Goal: Information Seeking & Learning: Find specific fact

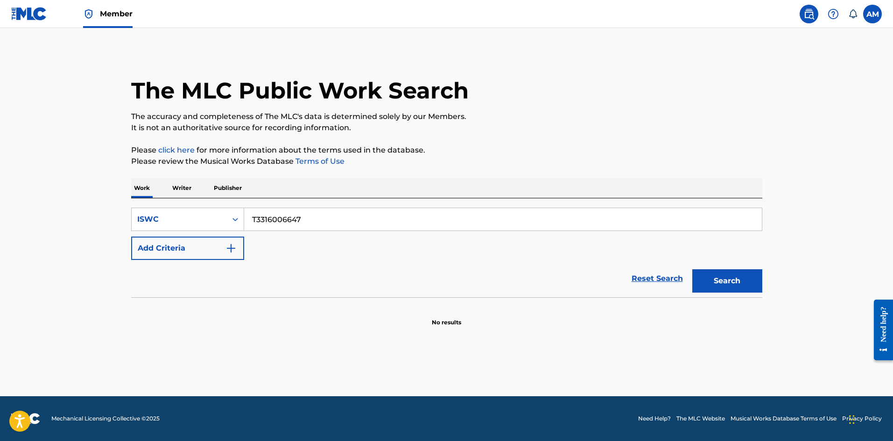
drag, startPoint x: 331, startPoint y: 222, endPoint x: 83, endPoint y: 224, distance: 248.0
click at [83, 224] on main "The MLC Public Work Search The accuracy and completeness of The MLC's data is d…" at bounding box center [446, 212] width 893 height 368
paste input "heart pt. 6"
type input "heart pt. 6"
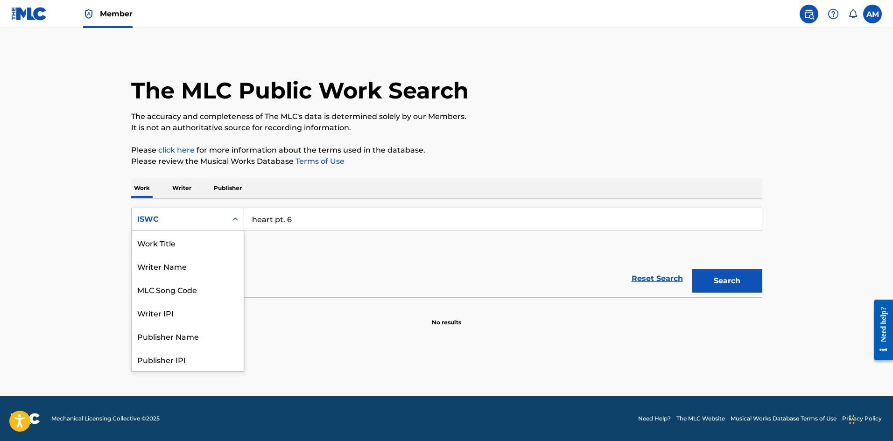
click at [199, 224] on div "ISWC" at bounding box center [179, 219] width 84 height 11
click at [190, 247] on div "Work Title" at bounding box center [188, 242] width 112 height 23
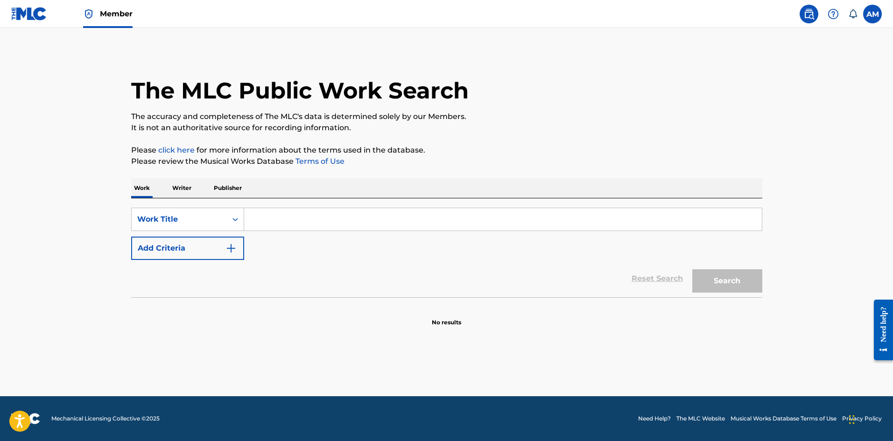
click at [291, 223] on input "Search Form" at bounding box center [503, 219] width 518 height 22
paste input "heart pt. 6"
type input "heart pt. 6"
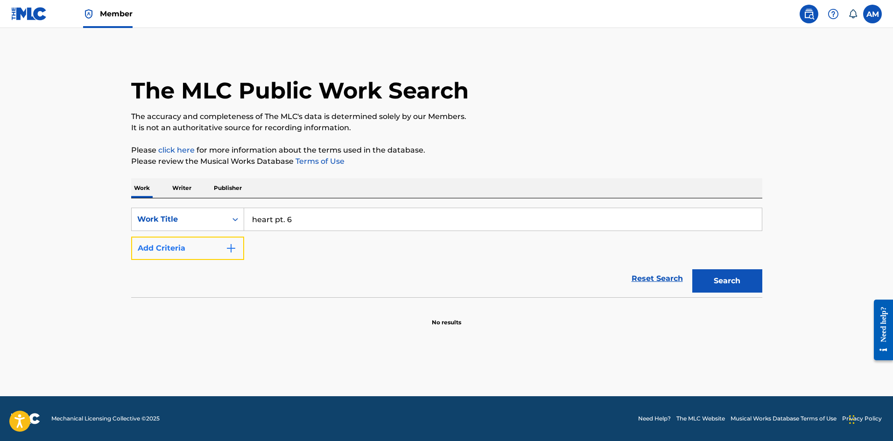
click at [219, 245] on button "Add Criteria" at bounding box center [187, 248] width 113 height 23
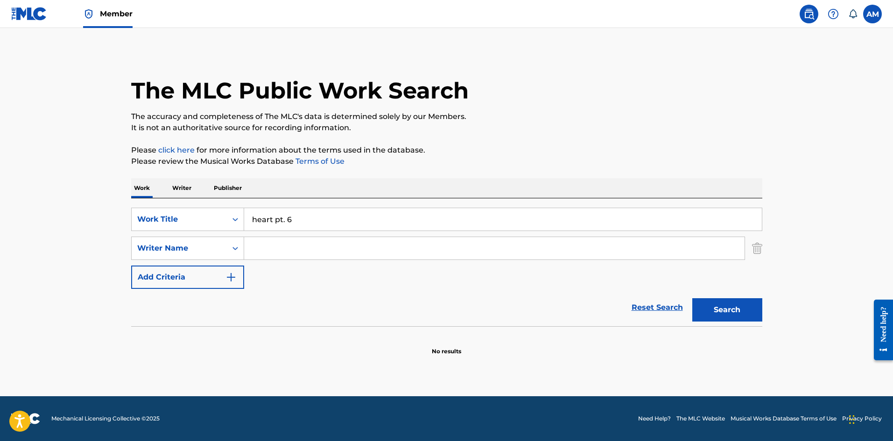
click at [304, 244] on input "Search Form" at bounding box center [494, 248] width 501 height 22
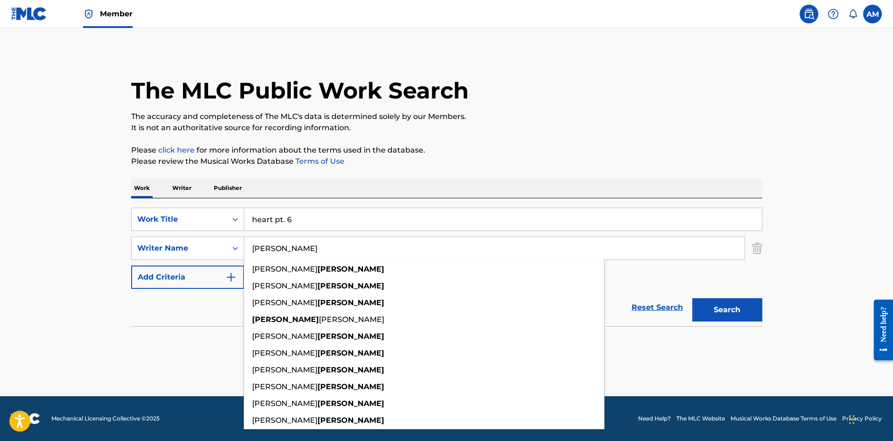
type input "duckworth"
click at [693, 298] on button "Search" at bounding box center [728, 309] width 70 height 23
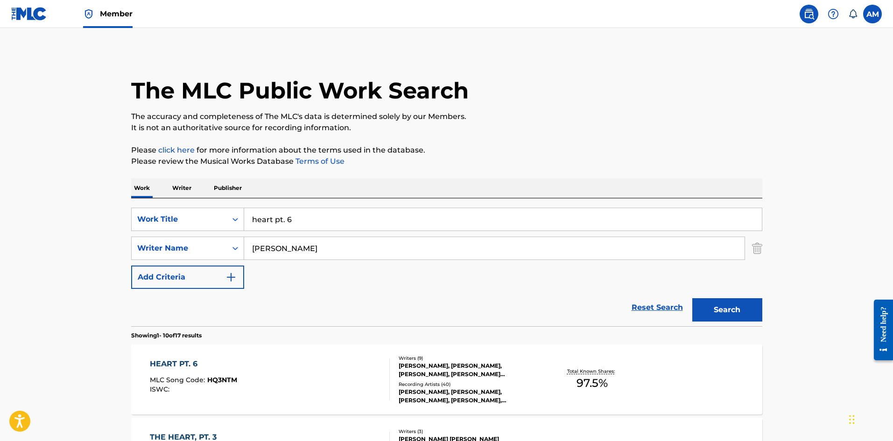
click at [249, 375] on div "HEART PT. 6 MLC Song Code : HQ3NTM ISWC :" at bounding box center [270, 380] width 240 height 42
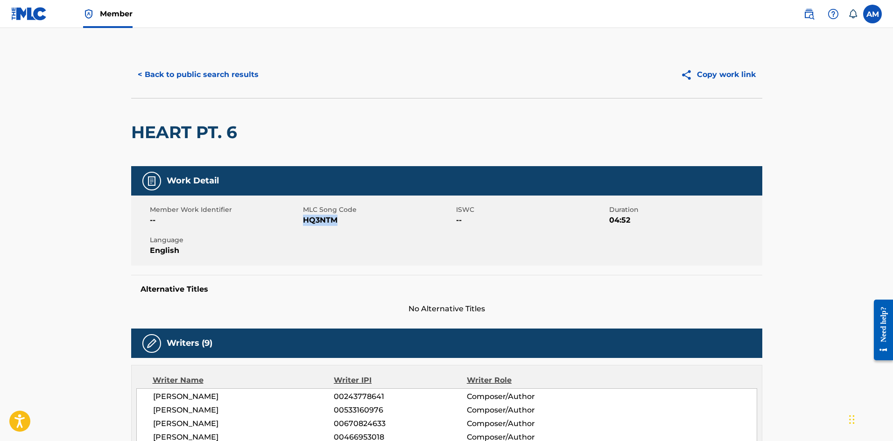
drag, startPoint x: 352, startPoint y: 221, endPoint x: 305, endPoint y: 220, distance: 46.2
click at [305, 220] on span "HQ3NTM" at bounding box center [378, 220] width 151 height 11
copy span "HQ3NTM"
click at [200, 68] on button "< Back to public search results" at bounding box center [198, 74] width 134 height 23
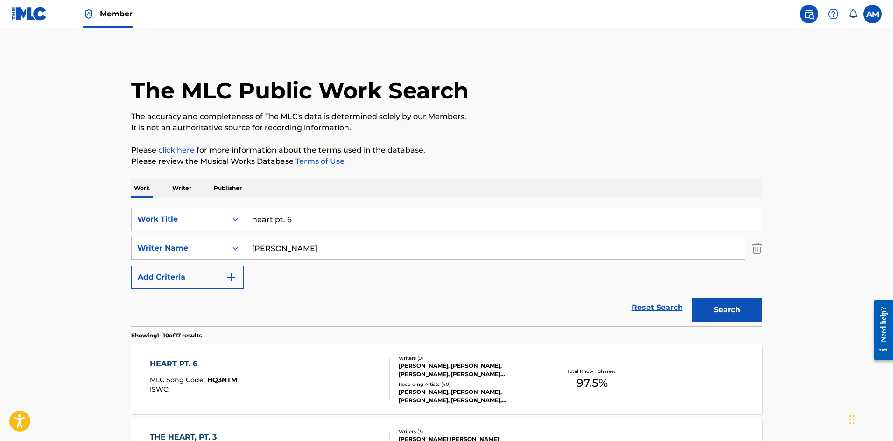
drag, startPoint x: 95, startPoint y: 229, endPoint x: 171, endPoint y: 235, distance: 76.8
paste input "DODGER BLUE"
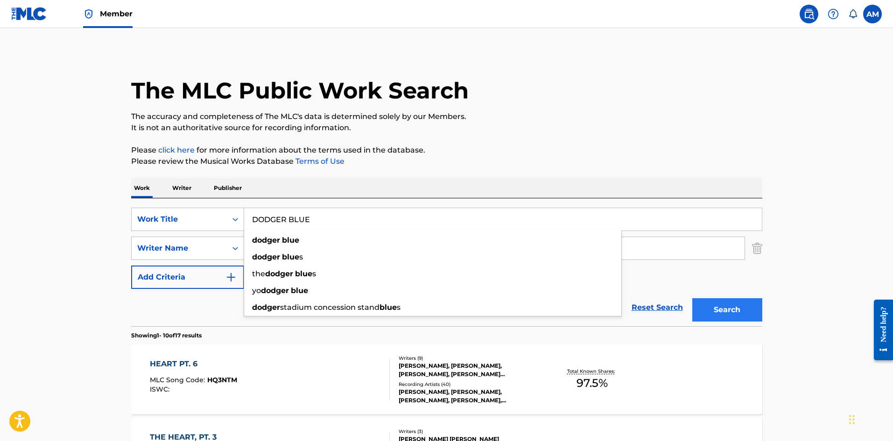
type input "DODGER BLUE"
click at [759, 307] on button "Search" at bounding box center [728, 309] width 70 height 23
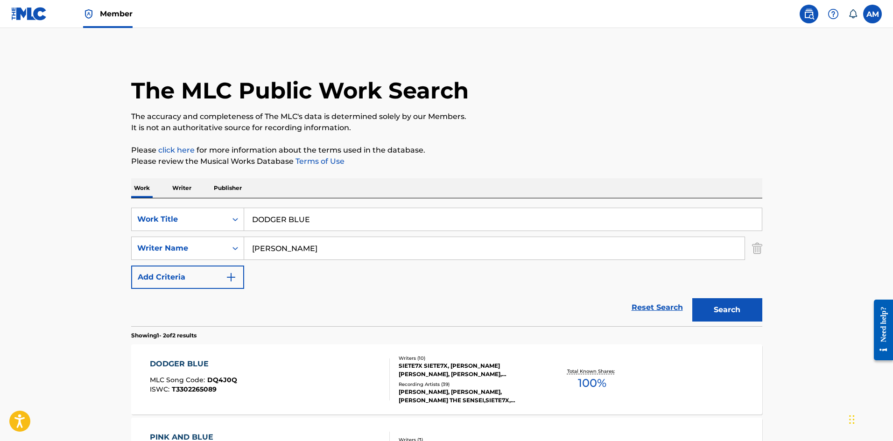
click at [305, 357] on div "DODGER BLUE MLC Song Code : DQ4J0Q ISWC : T3302265089 Writers ( 10 ) SIETE7X SI…" at bounding box center [446, 380] width 631 height 70
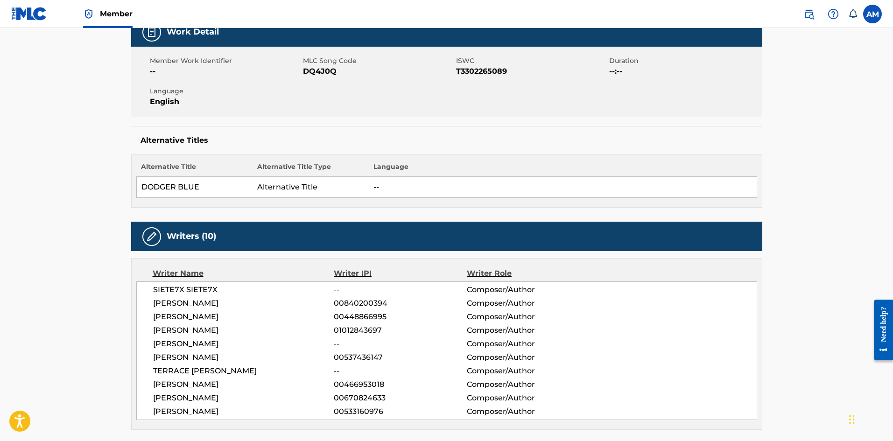
scroll to position [47, 0]
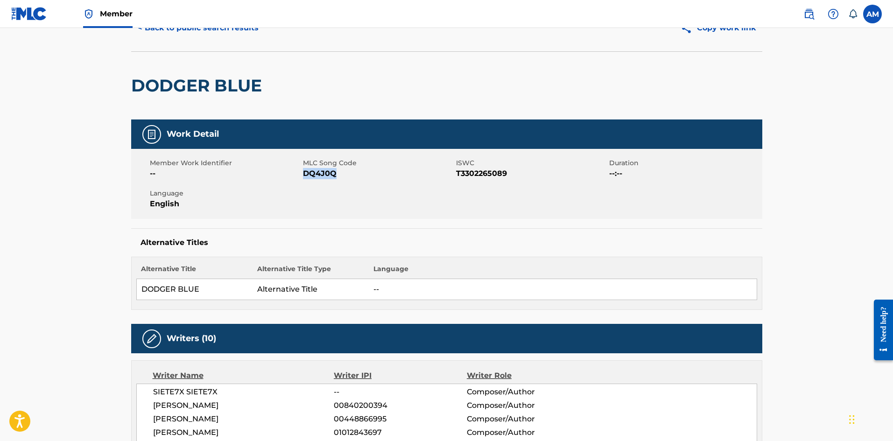
drag, startPoint x: 329, startPoint y: 173, endPoint x: 304, endPoint y: 176, distance: 25.8
click at [304, 176] on span "DQ4J0Q" at bounding box center [378, 173] width 151 height 11
copy span "DQ4J0Q"
click at [187, 34] on button "< Back to public search results" at bounding box center [198, 27] width 134 height 23
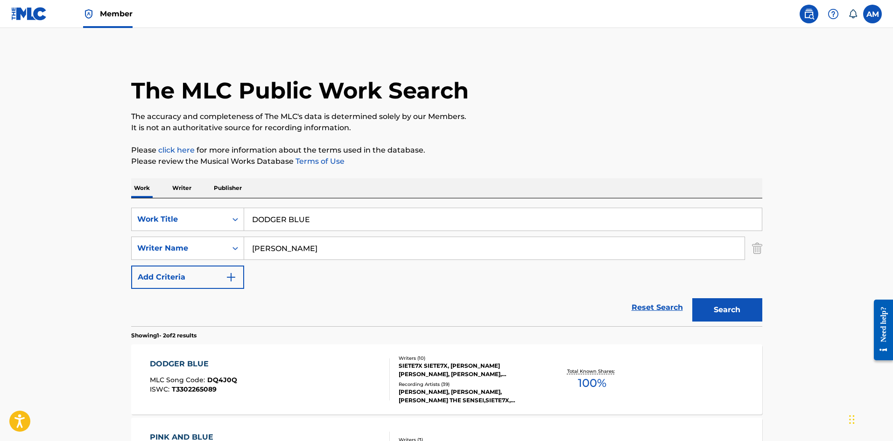
drag, startPoint x: 757, startPoint y: 249, endPoint x: 529, endPoint y: 252, distance: 228.4
click at [757, 249] on img "Search Form" at bounding box center [757, 248] width 10 height 23
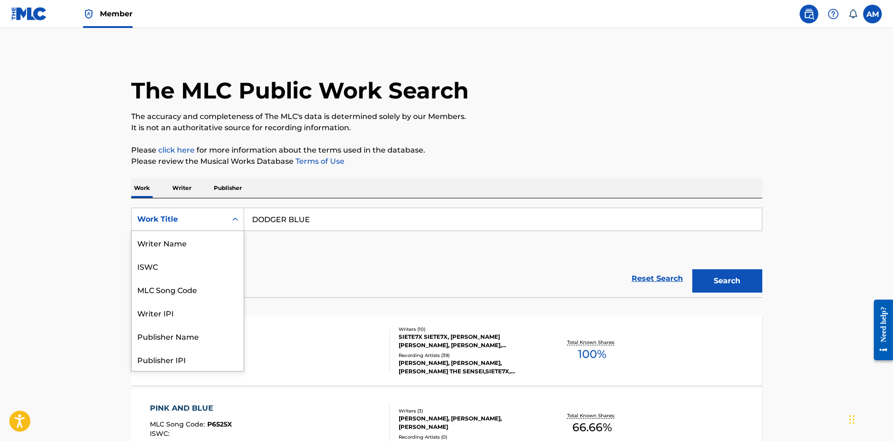
click at [203, 223] on div "Work Title" at bounding box center [179, 219] width 84 height 11
drag, startPoint x: 191, startPoint y: 240, endPoint x: 258, endPoint y: 231, distance: 66.9
click at [192, 240] on div "MLC Song Code" at bounding box center [188, 242] width 112 height 23
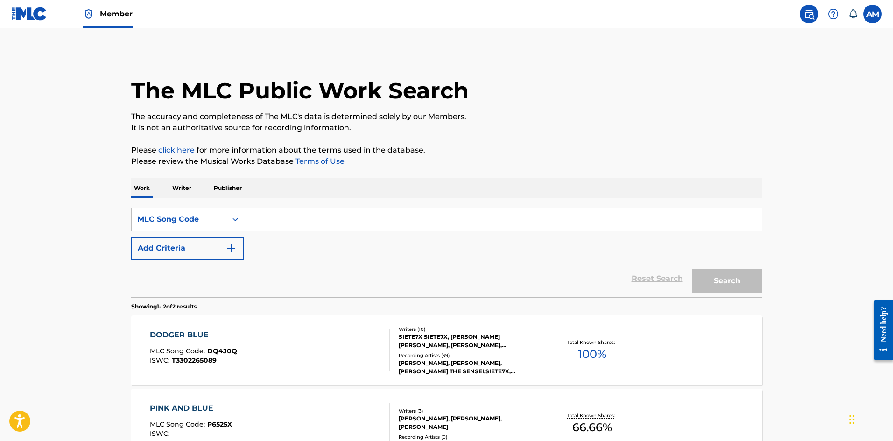
drag, startPoint x: 317, startPoint y: 225, endPoint x: 337, endPoint y: 225, distance: 20.1
click at [317, 225] on input "Search Form" at bounding box center [503, 219] width 518 height 22
paste input "B8313I"
type input "B8313I"
click at [731, 280] on button "Search" at bounding box center [728, 280] width 70 height 23
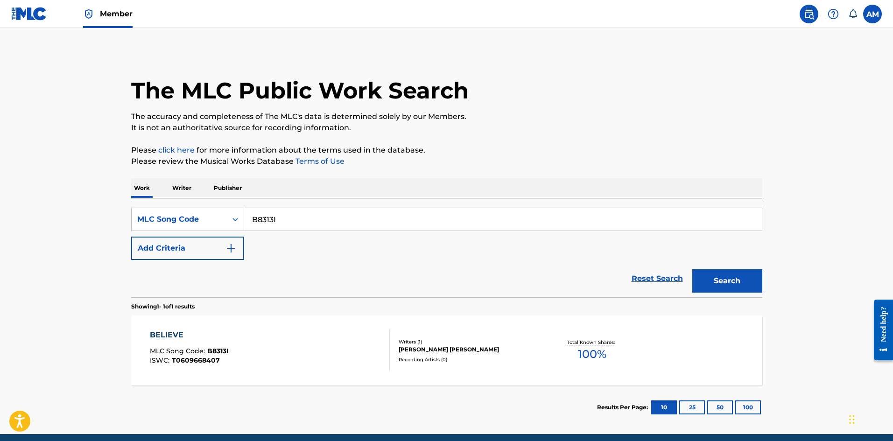
click at [326, 336] on div "BELIEVE MLC Song Code : B8313I ISWC : T0609668407" at bounding box center [270, 351] width 240 height 42
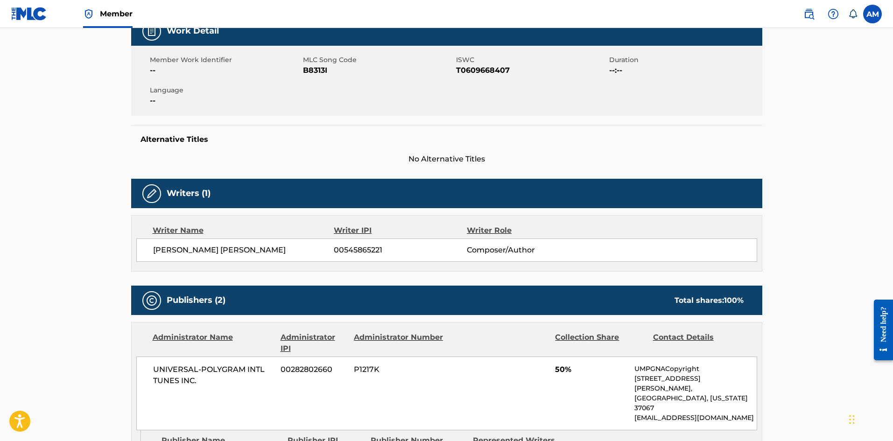
scroll to position [2, 0]
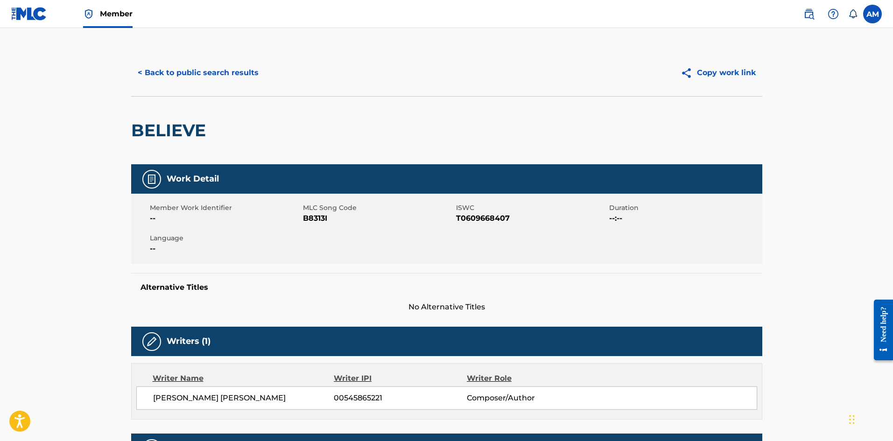
click at [187, 60] on div "< Back to public search results Copy work link" at bounding box center [446, 73] width 631 height 47
click at [209, 75] on button "< Back to public search results" at bounding box center [198, 72] width 134 height 23
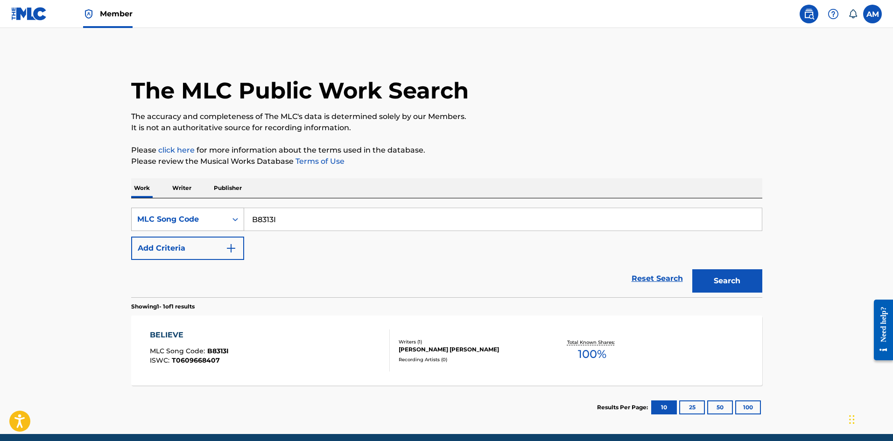
drag, startPoint x: 296, startPoint y: 221, endPoint x: 168, endPoint y: 220, distance: 128.4
click at [168, 220] on div "SearchWithCriteriaa5f5b9f8-1a6a-411d-bff6-33e2704e2c77 MLC Song Code B8313I" at bounding box center [446, 219] width 631 height 23
paste input "NU0809"
click at [743, 283] on button "Search" at bounding box center [728, 280] width 70 height 23
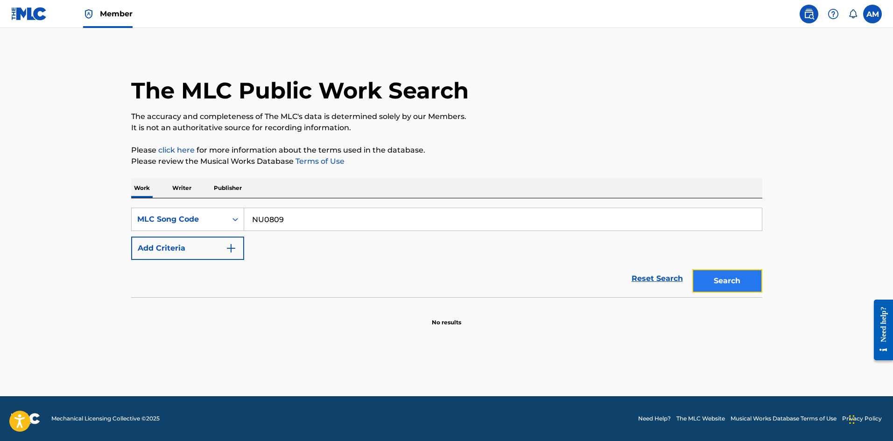
click at [715, 276] on button "Search" at bounding box center [728, 280] width 70 height 23
drag, startPoint x: 319, startPoint y: 224, endPoint x: 91, endPoint y: 222, distance: 228.4
click at [91, 222] on main "The MLC Public Work Search The accuracy and completeness of The MLC's data is d…" at bounding box center [446, 212] width 893 height 368
paste input "B12463"
type input "B12463"
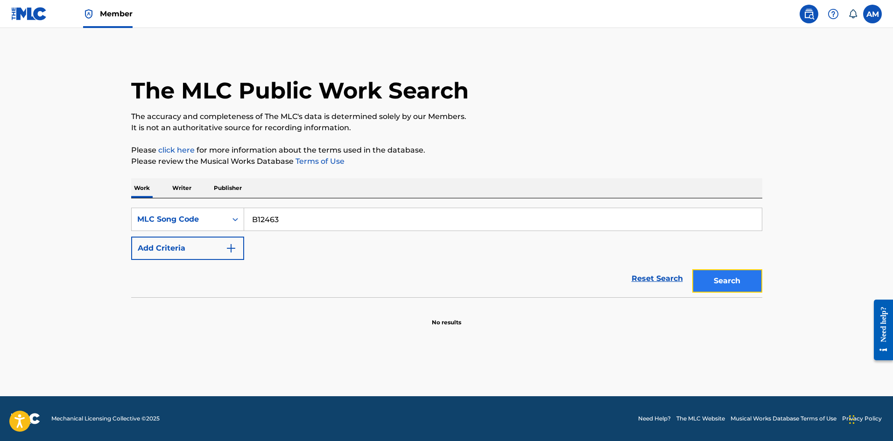
click at [726, 281] on button "Search" at bounding box center [728, 280] width 70 height 23
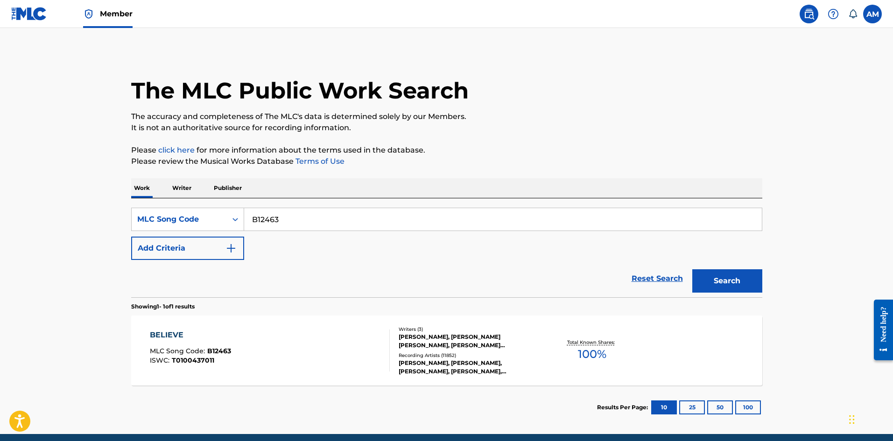
click at [350, 355] on div "BELIEVE MLC Song Code : B12463 ISWC : T0100437011" at bounding box center [270, 351] width 240 height 42
